Goal: Task Accomplishment & Management: Manage account settings

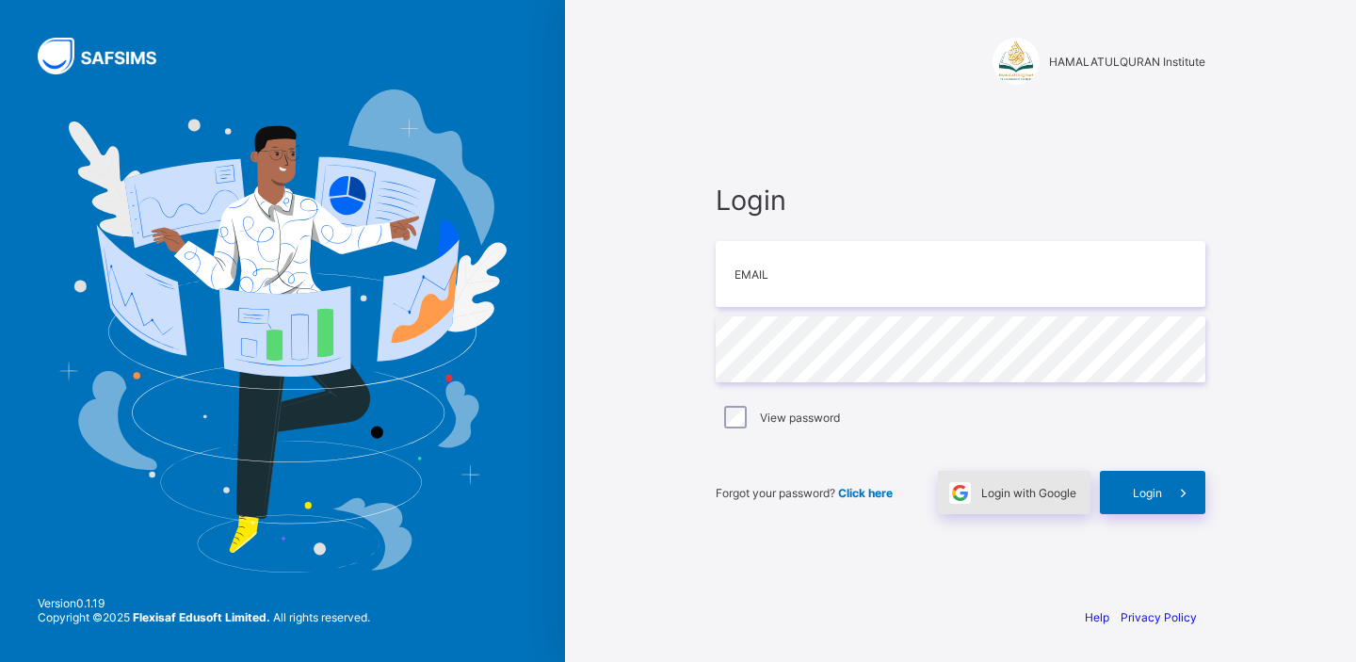
click at [1027, 497] on span "Login with Google" at bounding box center [1028, 493] width 95 height 14
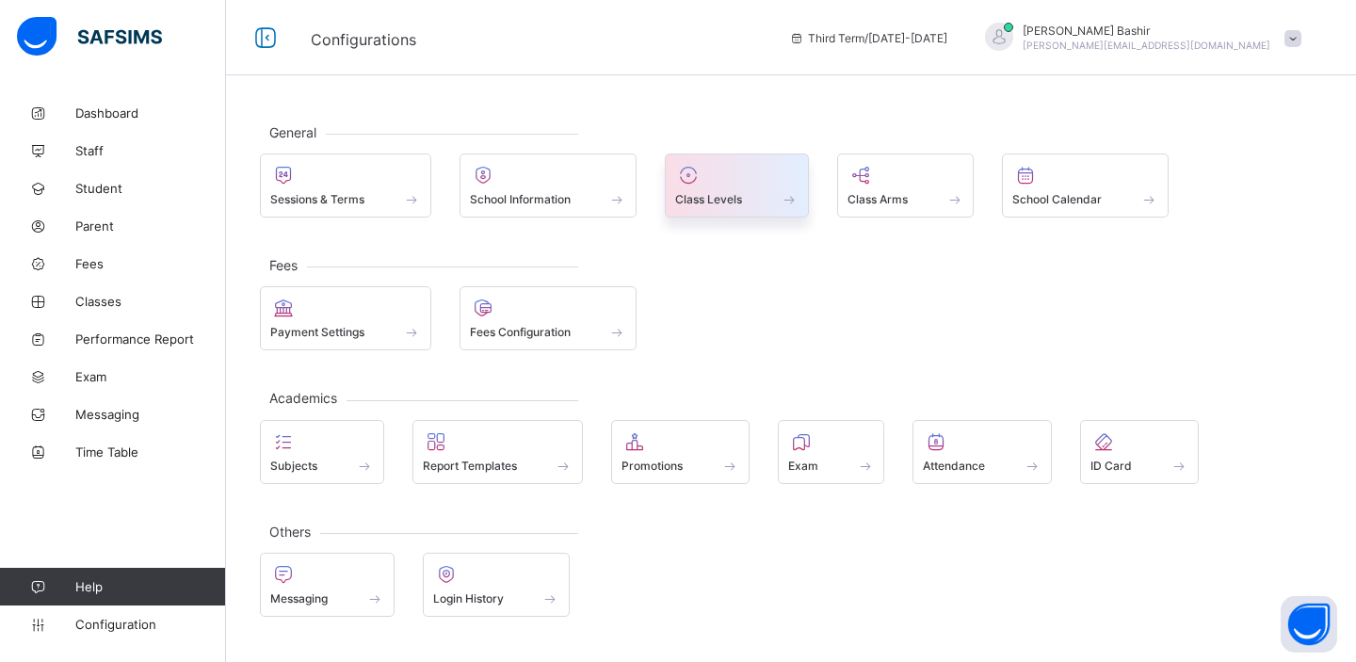
click at [720, 195] on span "Class Levels" at bounding box center [708, 199] width 67 height 14
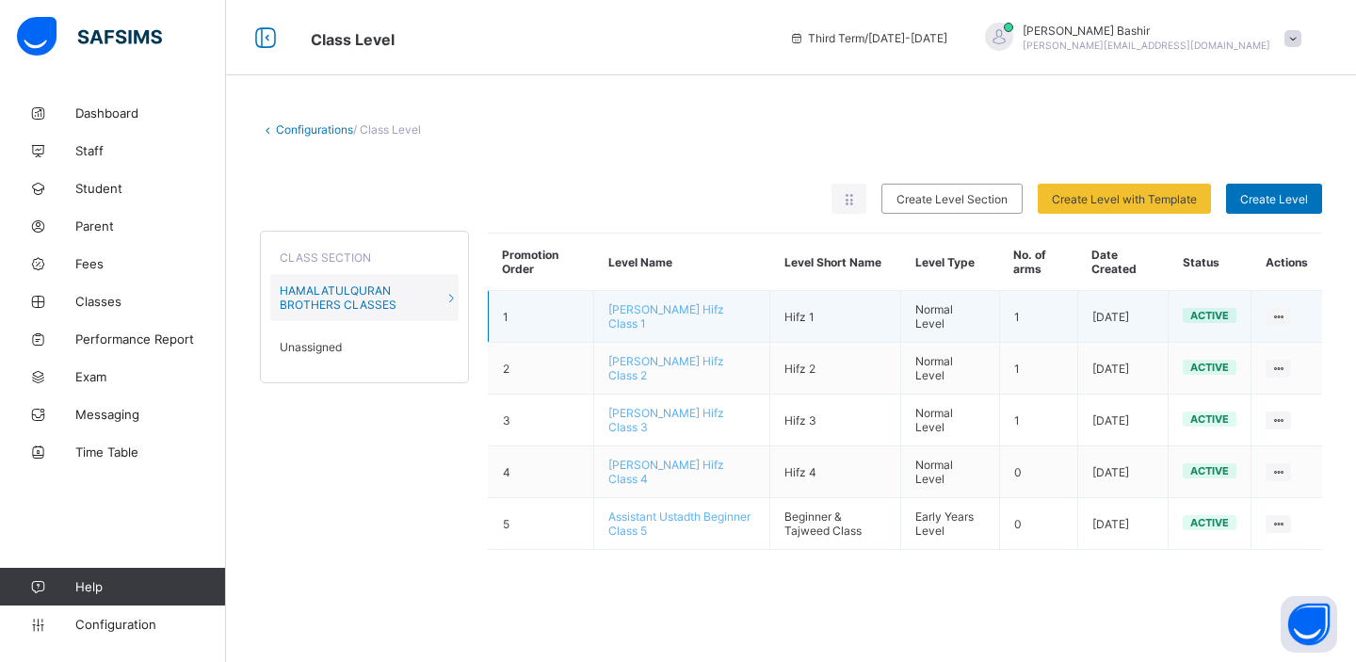
click at [693, 306] on span "Ustadth Abdullahi Hifz Class 1" at bounding box center [666, 316] width 116 height 28
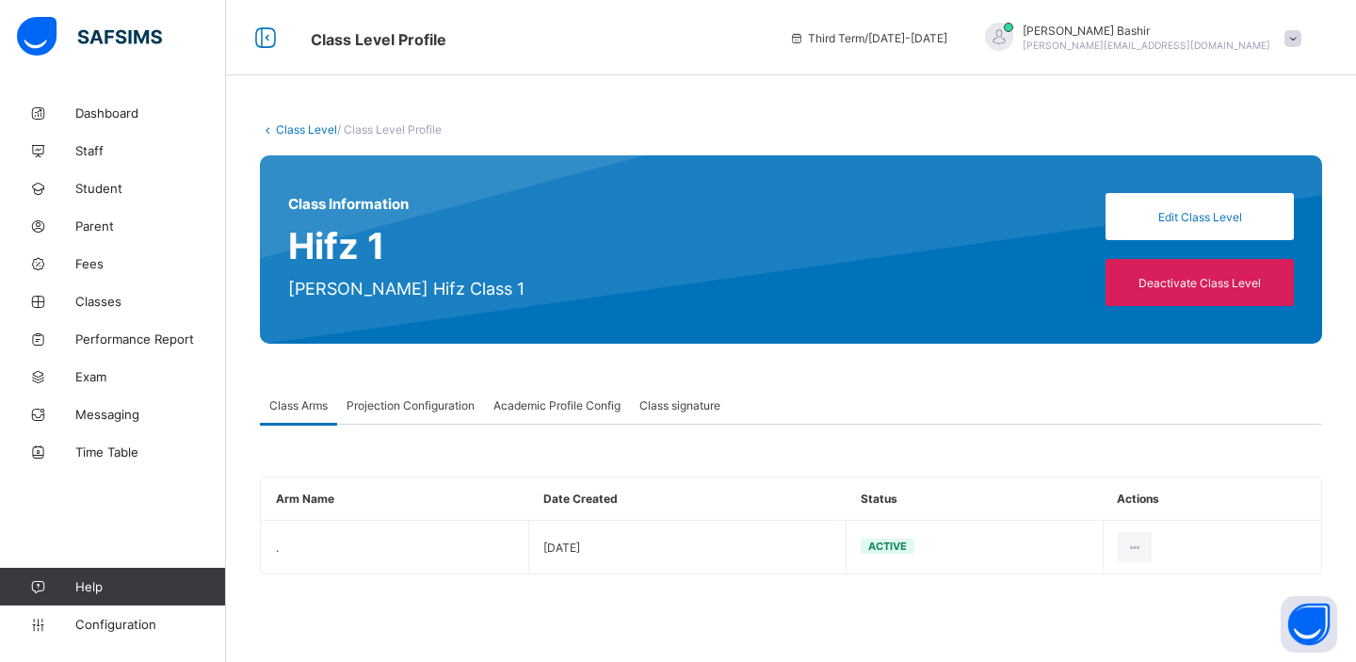
click at [443, 407] on span "Projection Configuration" at bounding box center [410, 405] width 128 height 14
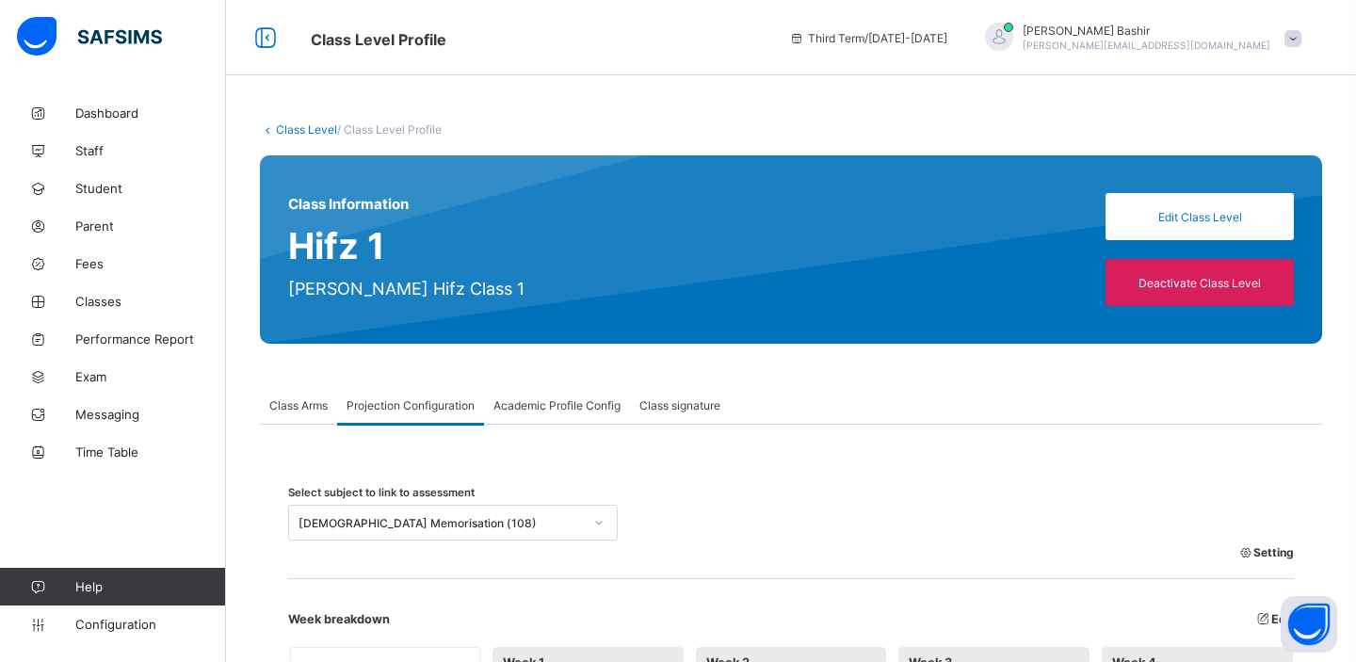
click at [485, 531] on div "Quran Memorisation (108)" at bounding box center [435, 522] width 292 height 26
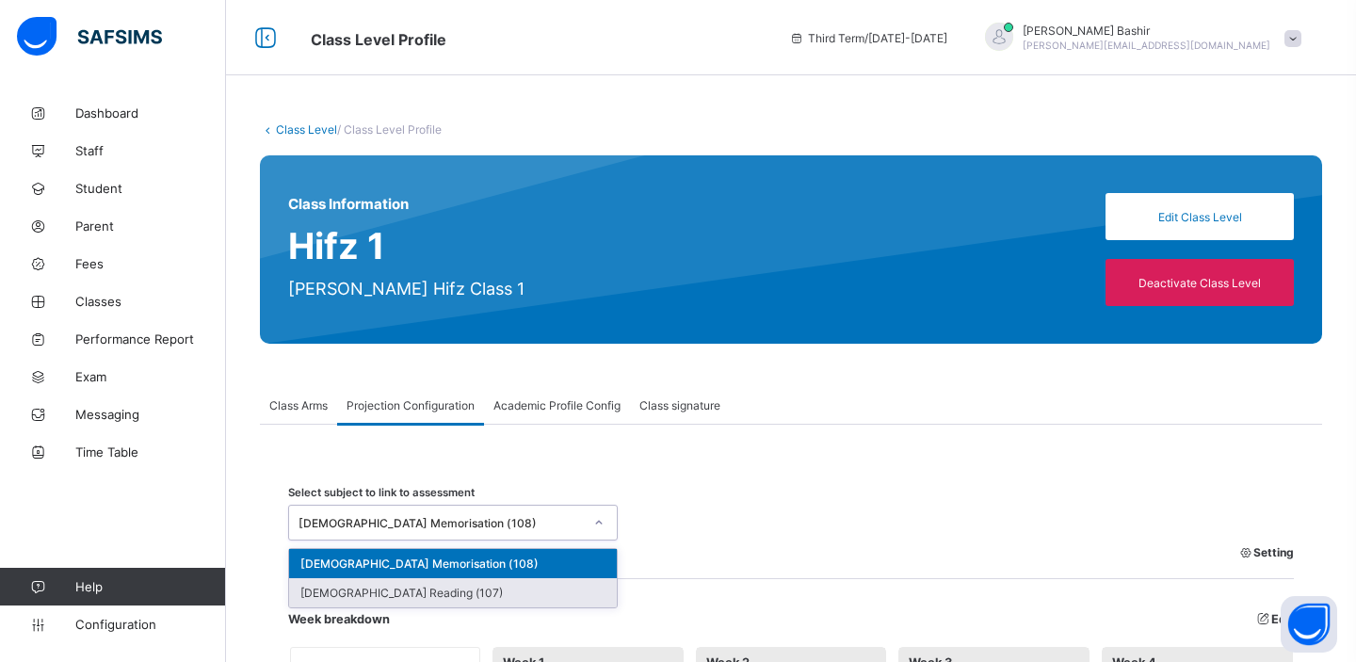
click at [422, 592] on div "Quran Reading (107)" at bounding box center [453, 592] width 328 height 29
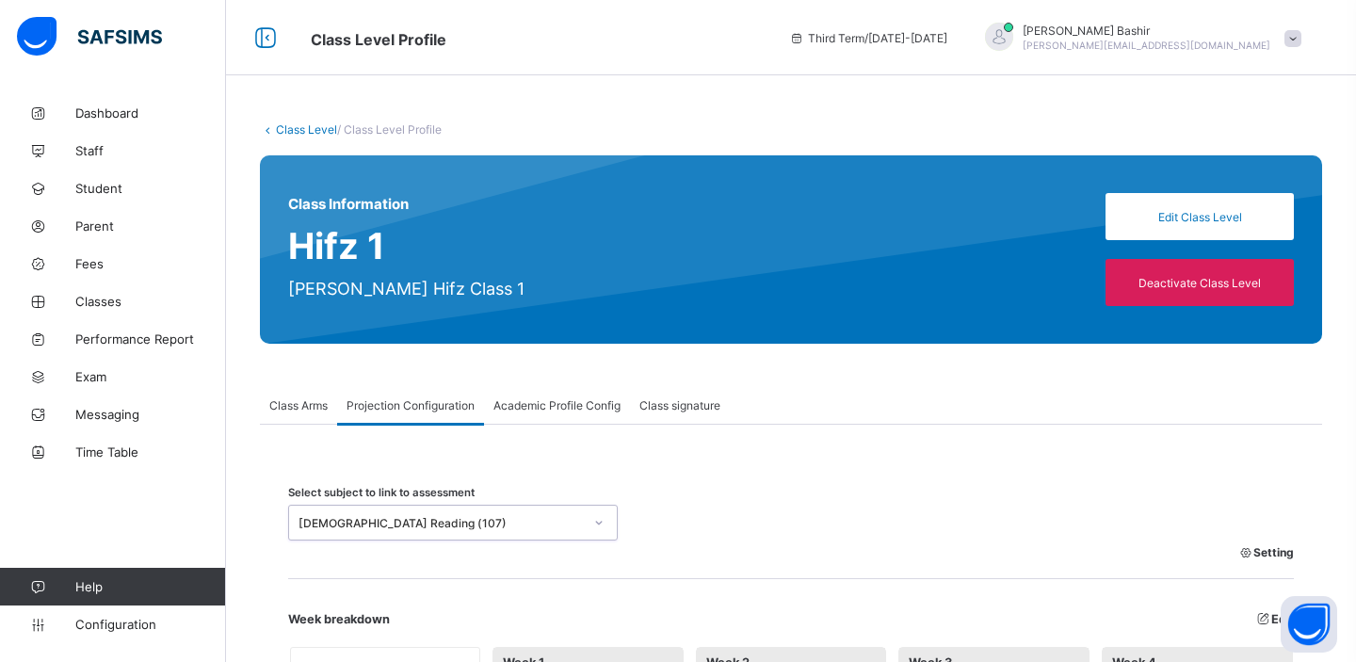
click at [328, 128] on link "Class Level" at bounding box center [306, 129] width 61 height 14
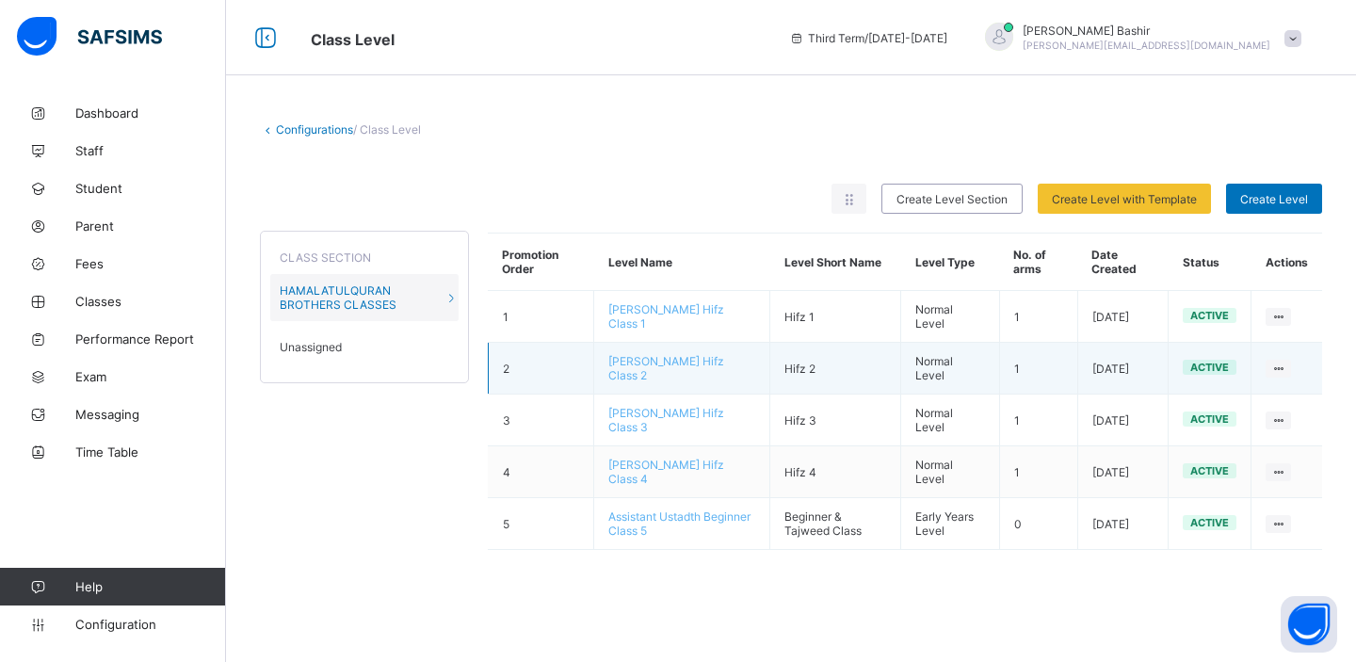
click at [655, 361] on span "Ustadth Mustaf Hifz Class 2" at bounding box center [666, 368] width 116 height 28
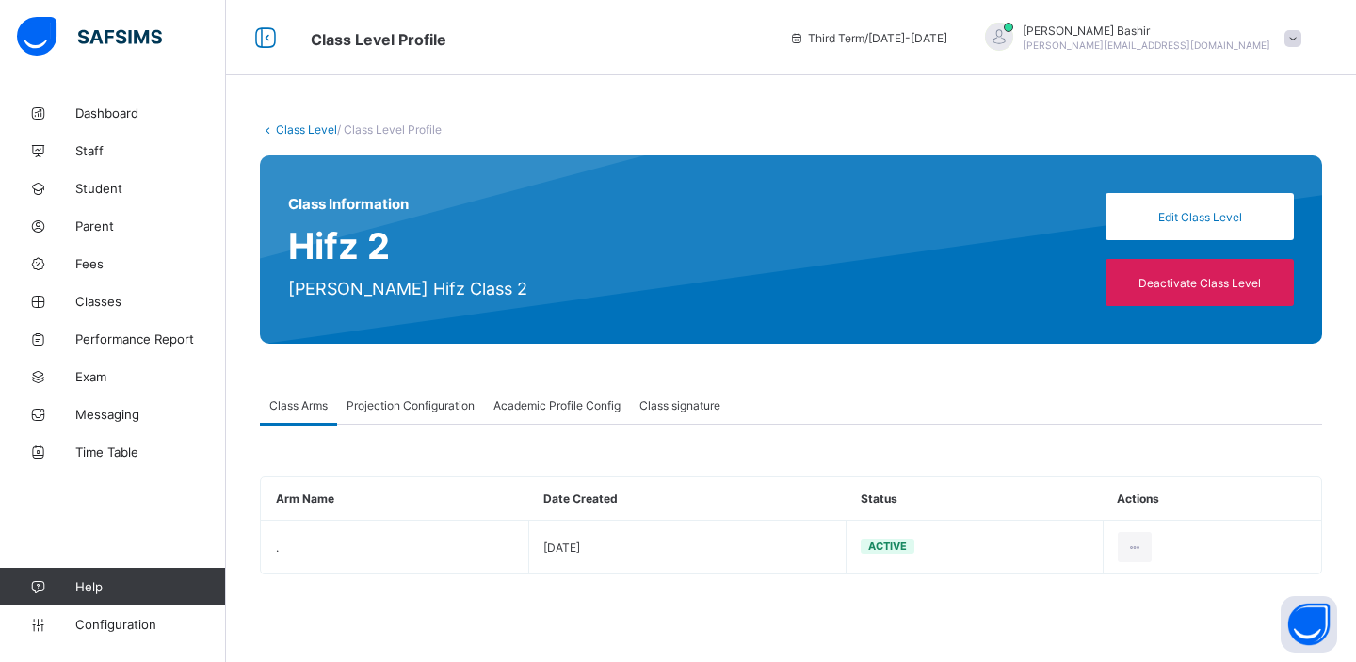
type input "**"
click at [432, 399] on span "Projection Configuration" at bounding box center [410, 405] width 128 height 14
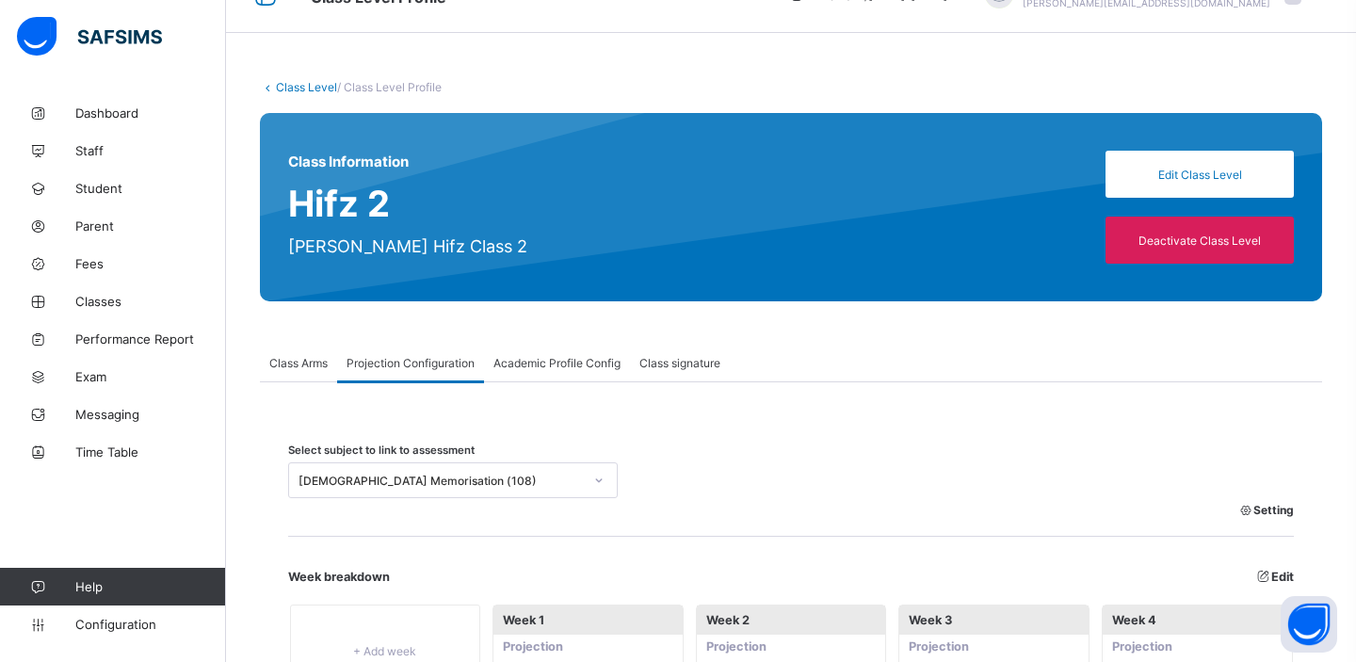
scroll to position [38, 0]
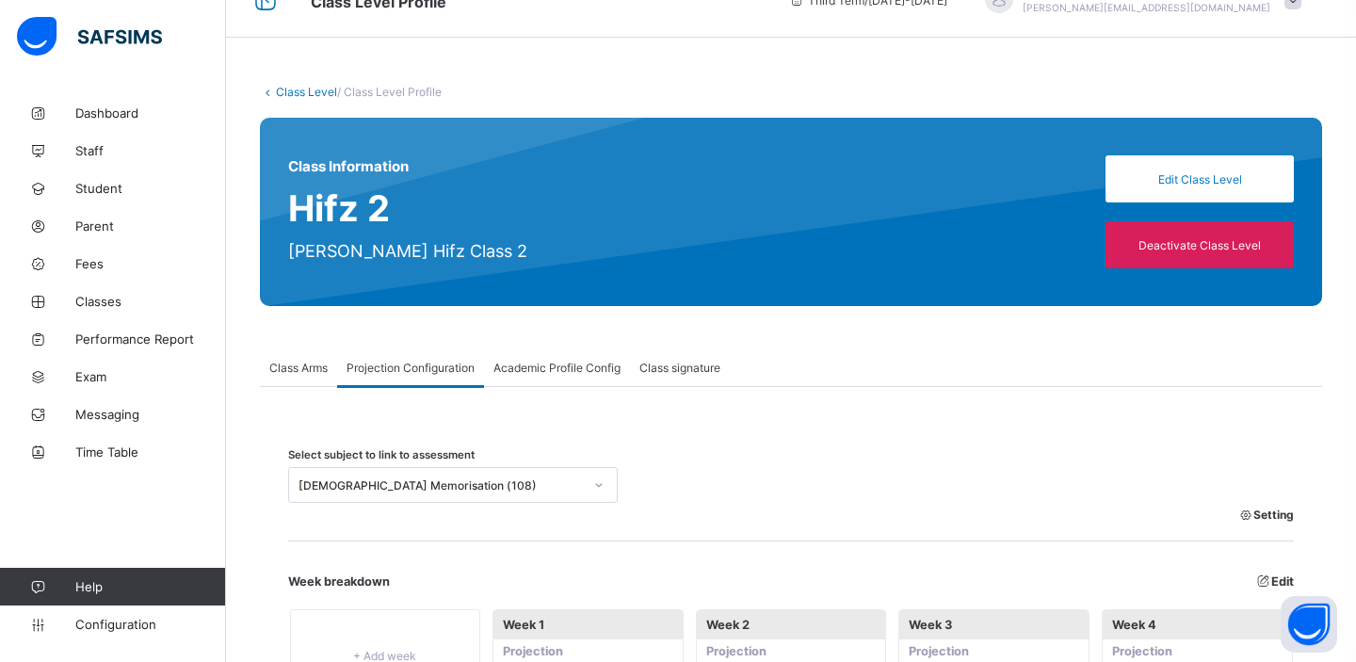
click at [477, 490] on div "Quran Memorisation (108)" at bounding box center [435, 485] width 292 height 26
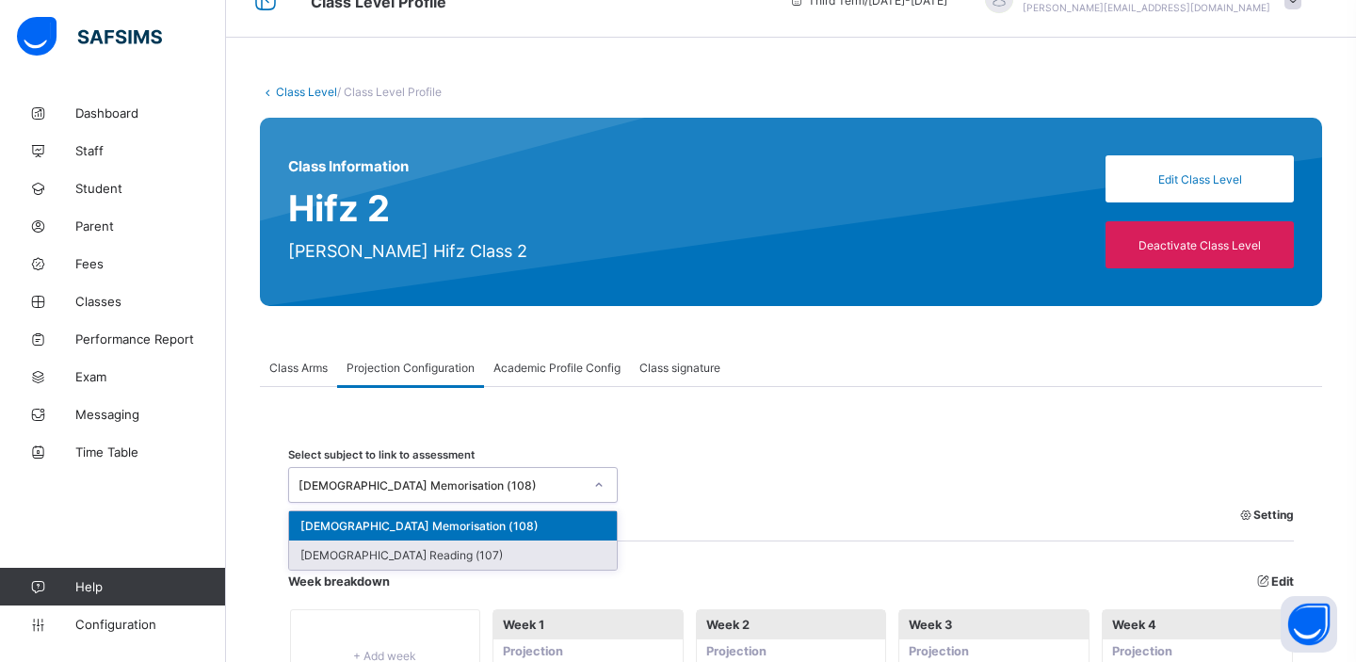
click at [425, 553] on div "Quran Reading (107)" at bounding box center [453, 554] width 328 height 29
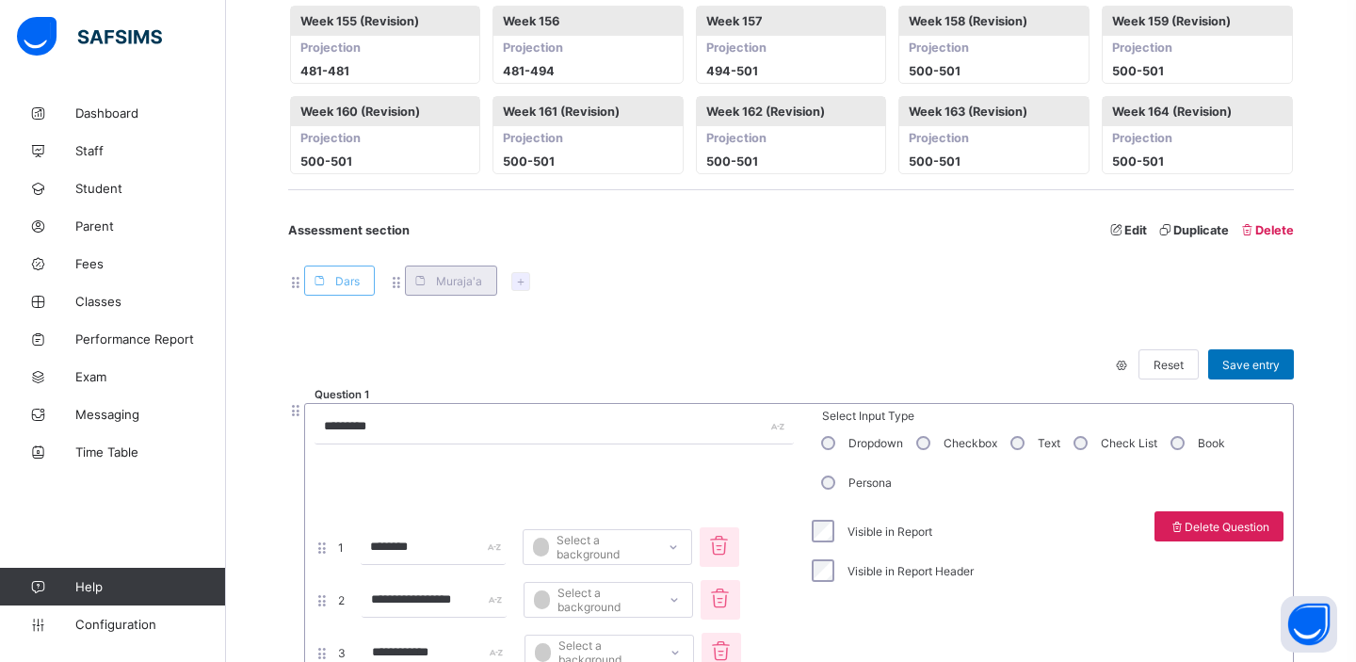
click at [436, 288] on span "Muraja'a" at bounding box center [459, 281] width 46 height 14
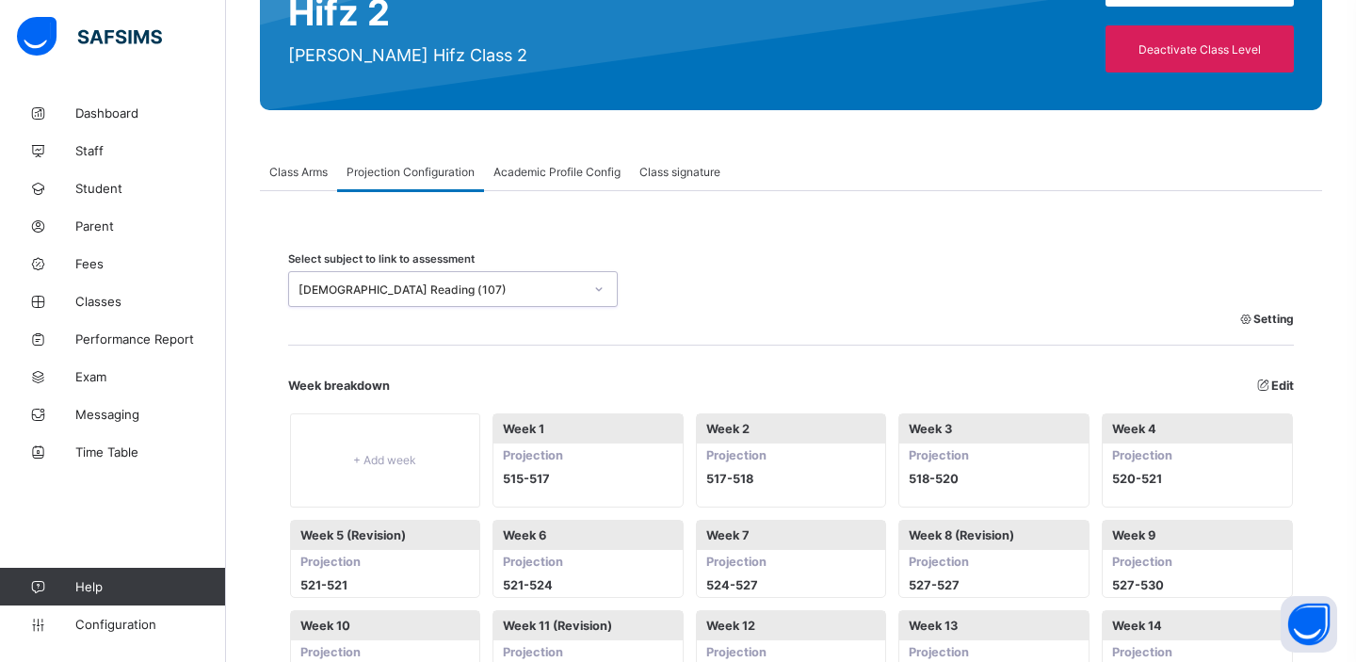
scroll to position [0, 0]
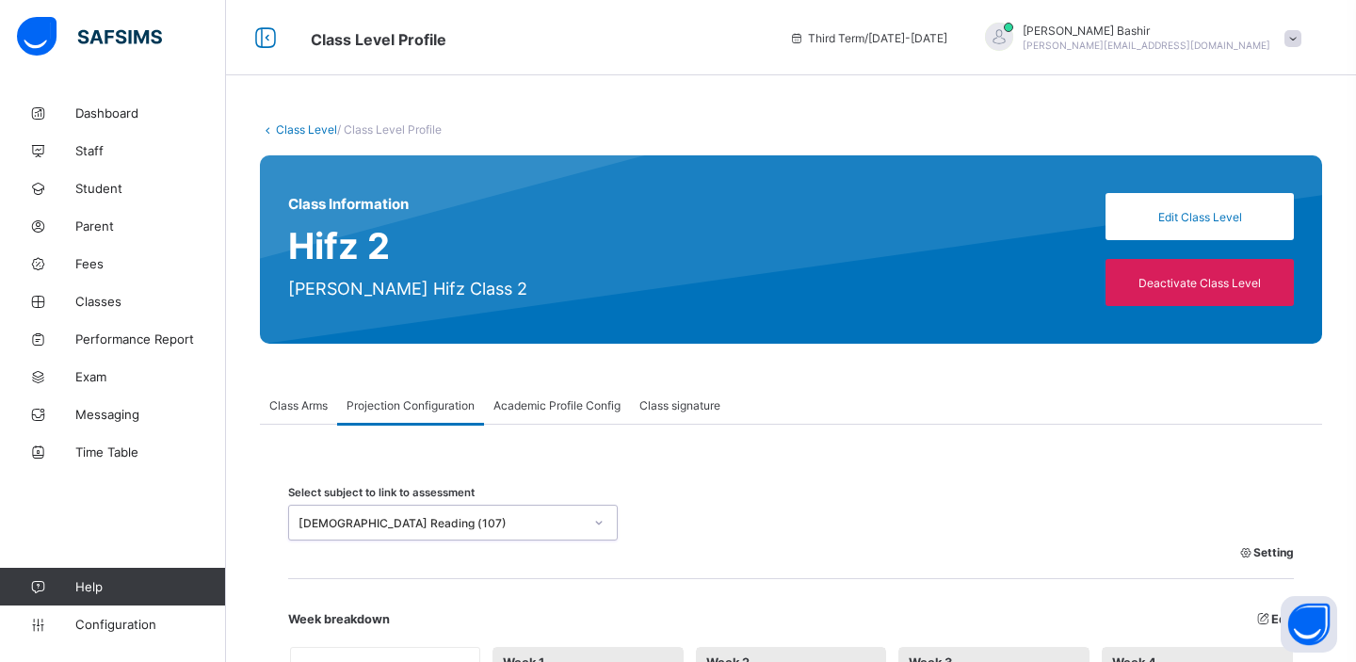
click at [423, 406] on span "Projection Configuration" at bounding box center [410, 405] width 128 height 14
click at [590, 411] on div "Academic Profile Config" at bounding box center [557, 405] width 146 height 38
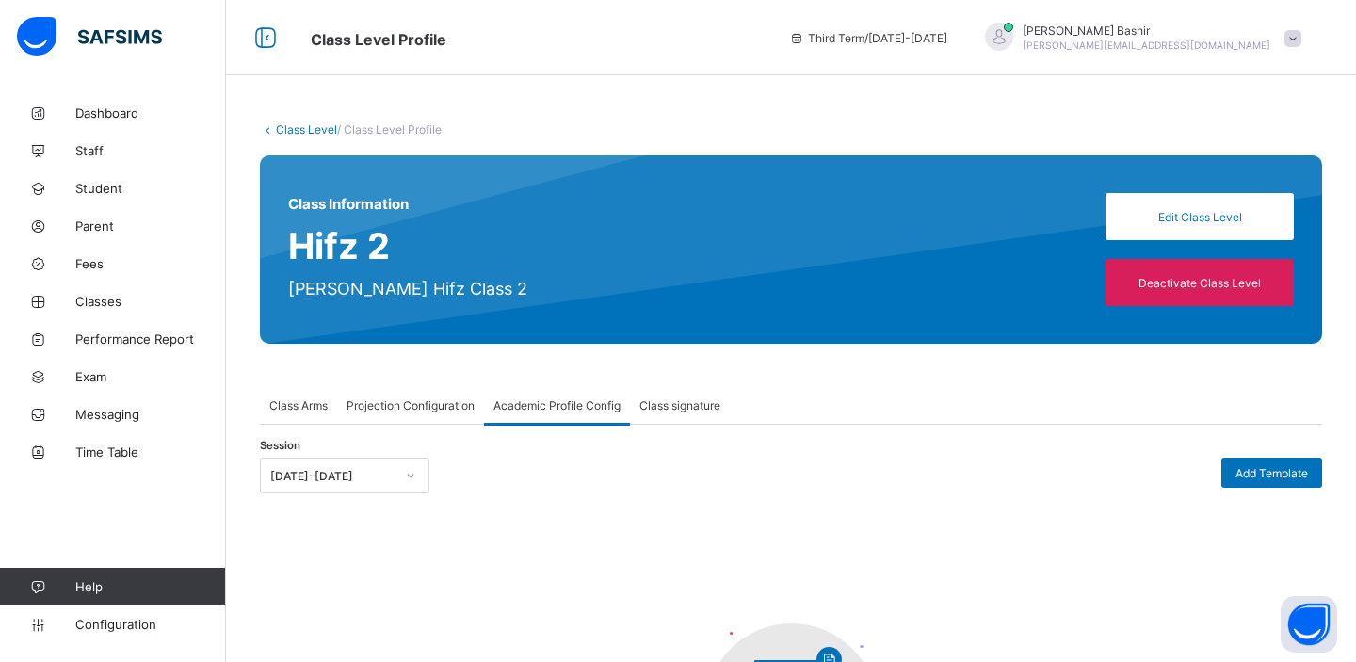
click at [425, 399] on span "Projection Configuration" at bounding box center [410, 405] width 128 height 14
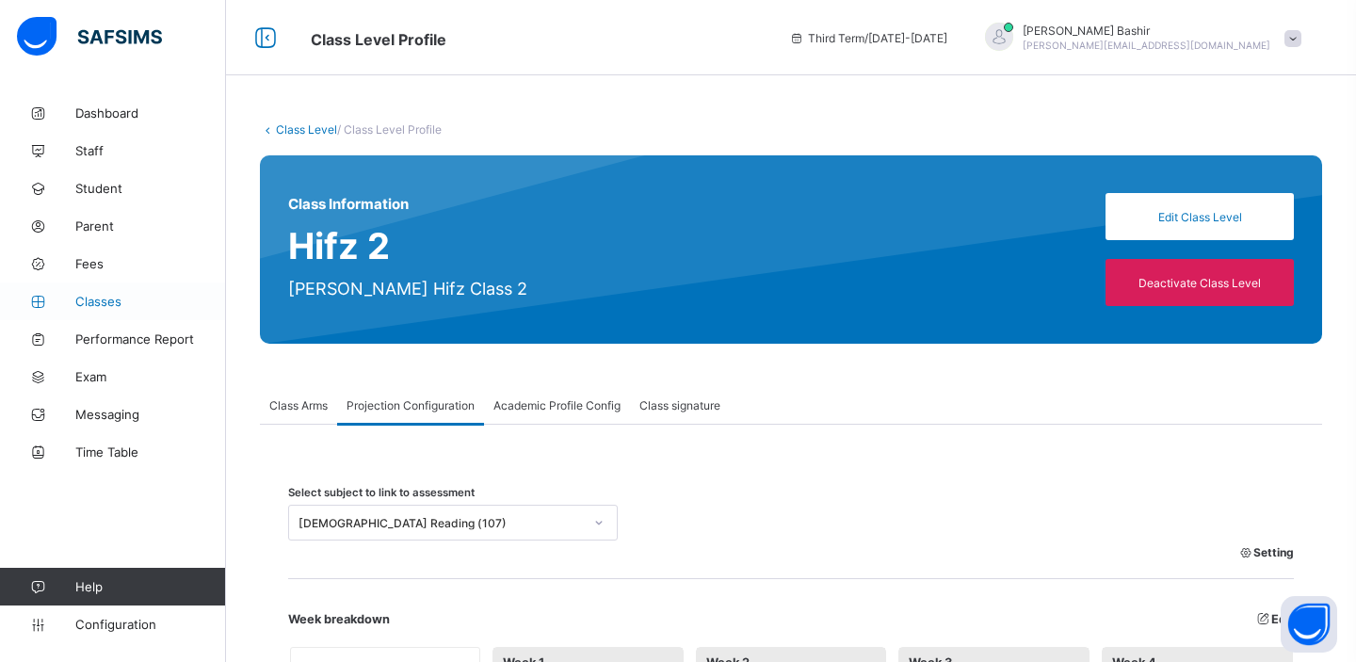
click at [111, 306] on span "Classes" at bounding box center [150, 301] width 151 height 15
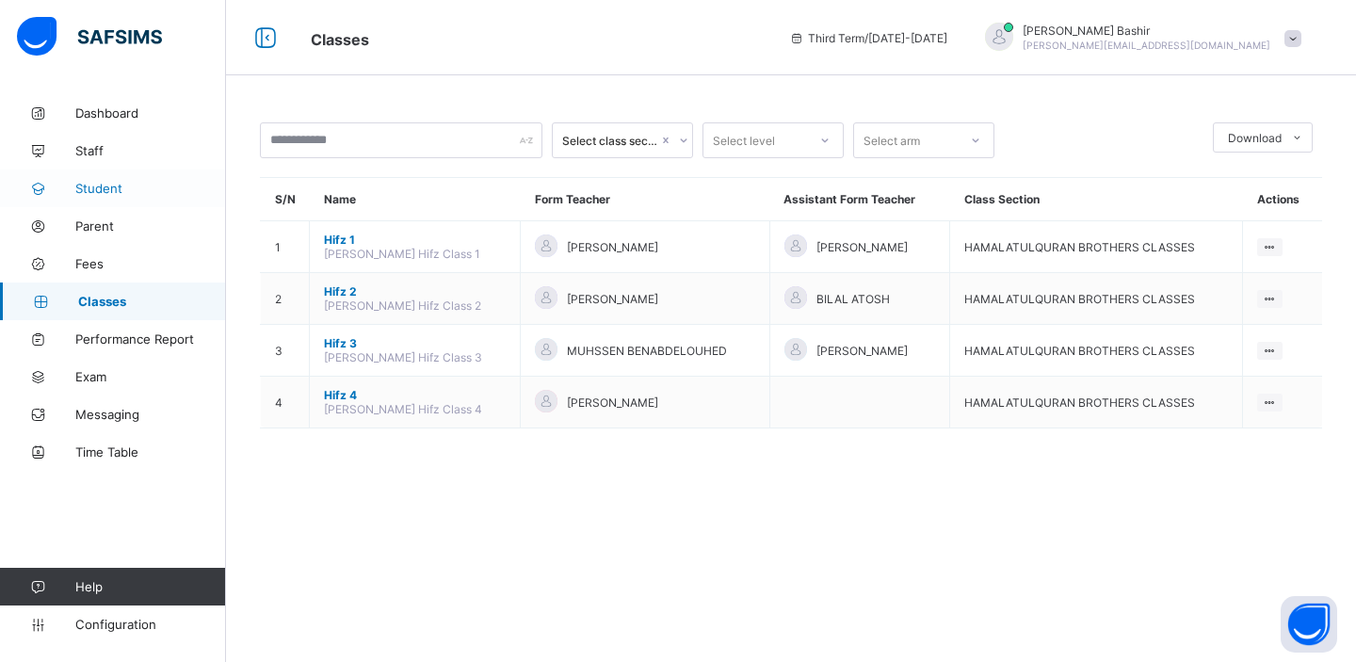
click at [103, 192] on span "Student" at bounding box center [150, 188] width 151 height 15
